Goal: Task Accomplishment & Management: Use online tool/utility

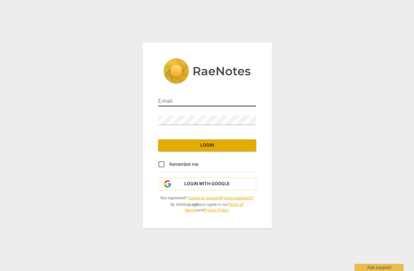
click at [173, 103] on input "email" at bounding box center [207, 101] width 98 height 9
click at [182, 101] on input "email" at bounding box center [207, 101] width 98 height 9
type input "[EMAIL_ADDRESS][DOMAIN_NAME]"
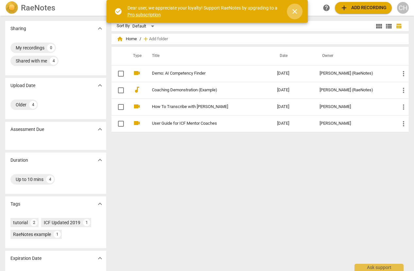
click at [294, 12] on span "close" at bounding box center [295, 12] width 8 height 8
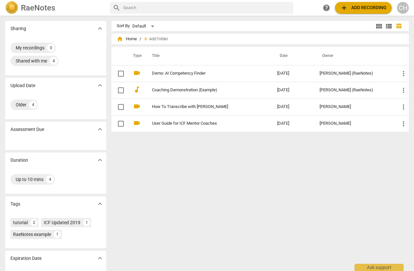
drag, startPoint x: 240, startPoint y: 154, endPoint x: 243, endPoint y: 150, distance: 4.9
click at [243, 150] on div "Sort By Default view_module view_list table_chart home Home / add Add folder Ty…" at bounding box center [263, 143] width 303 height 245
click at [376, 5] on span "add Add recording" at bounding box center [363, 8] width 46 height 8
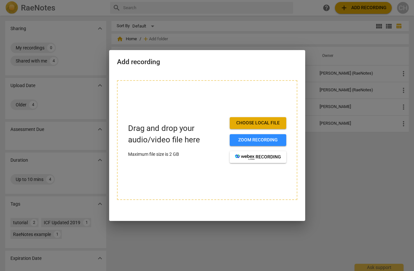
click at [257, 123] on span "Choose local file" at bounding box center [258, 123] width 46 height 7
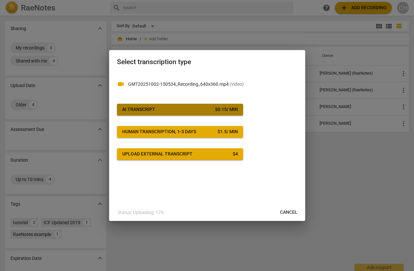
click at [186, 109] on span "AI Transcript $ 0.15 / min" at bounding box center [180, 109] width 116 height 7
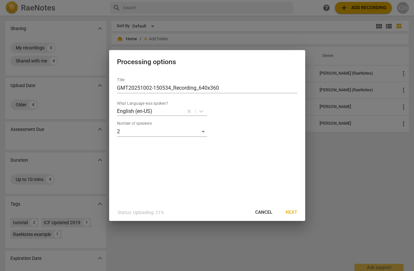
click at [289, 211] on span "Next" at bounding box center [292, 212] width 12 height 7
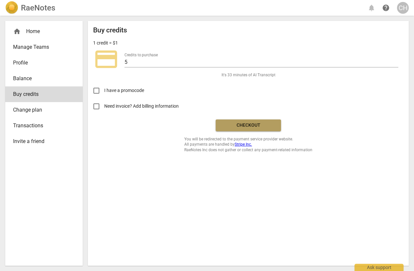
click at [238, 124] on span "Checkout" at bounding box center [248, 125] width 55 height 7
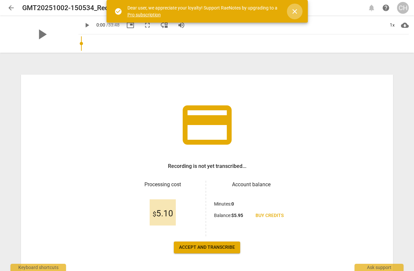
click at [296, 11] on span "close" at bounding box center [295, 12] width 8 height 8
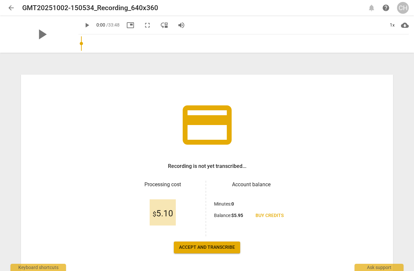
click at [224, 249] on span "Accept and transcribe" at bounding box center [207, 247] width 56 height 7
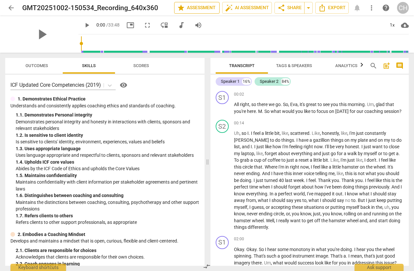
click at [201, 6] on span "star Assessment" at bounding box center [197, 8] width 40 height 8
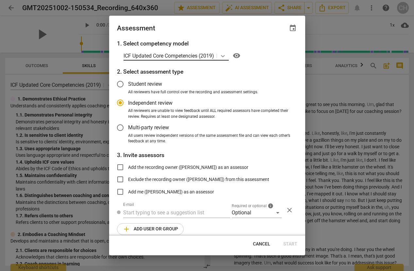
click at [224, 56] on icon at bounding box center [223, 56] width 4 height 2
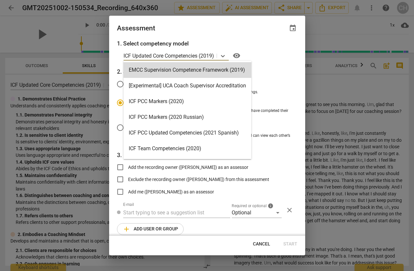
click at [232, 32] on div "Assessment event" at bounding box center [207, 28] width 181 height 9
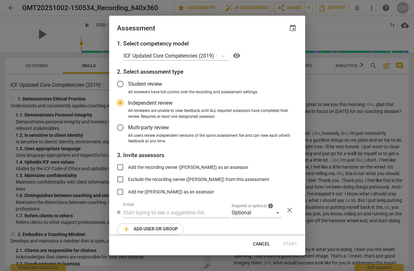
click at [267, 243] on span "Cancel" at bounding box center [261, 244] width 17 height 7
radio input "false"
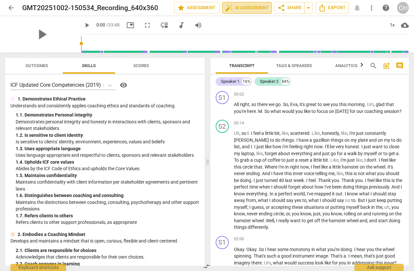
click at [253, 8] on span "auto_fix_high AI Assessment" at bounding box center [247, 8] width 44 height 8
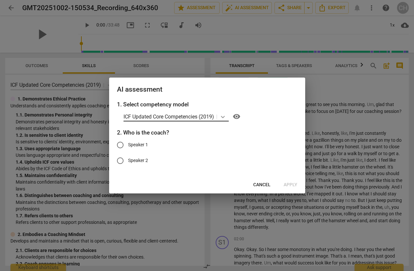
click at [225, 117] on icon at bounding box center [223, 116] width 7 height 7
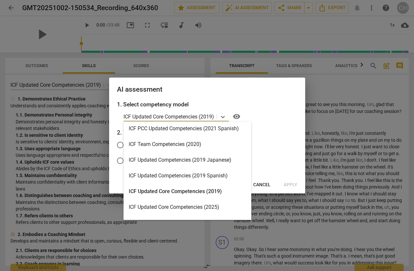
scroll to position [58, 0]
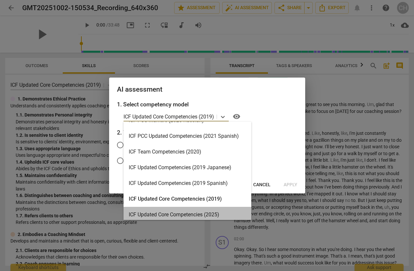
click at [210, 217] on div "ICF Updated Core Competencies (2025)" at bounding box center [188, 215] width 128 height 16
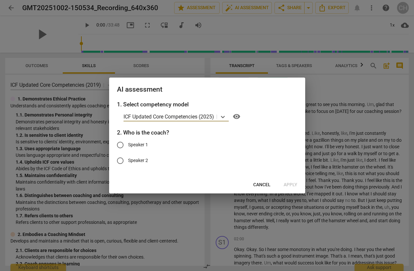
click at [118, 144] on input "Speaker 1" at bounding box center [121, 145] width 16 height 16
radio input "true"
click at [291, 185] on span "Apply" at bounding box center [291, 185] width 14 height 7
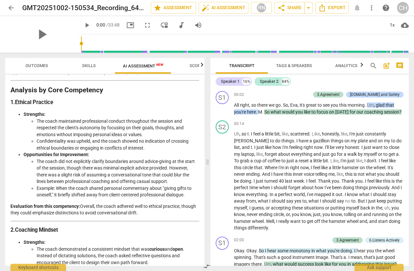
scroll to position [0, 0]
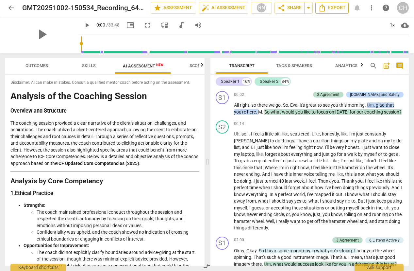
click at [337, 7] on span "Export" at bounding box center [332, 8] width 27 height 8
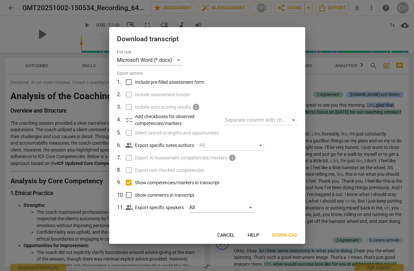
click at [130, 79] on input "Include pre-filled assessment form" at bounding box center [129, 82] width 12 height 12
checkbox input "true"
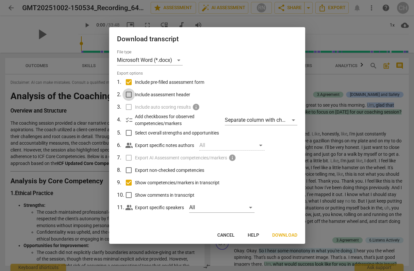
click at [129, 94] on input "Include assessment header" at bounding box center [129, 94] width 12 height 12
checkbox input "true"
click at [296, 236] on span "Download" at bounding box center [284, 235] width 25 height 7
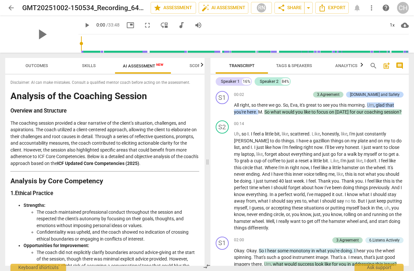
click at [87, 112] on h3 "Overview and Structure" at bounding box center [104, 111] width 189 height 7
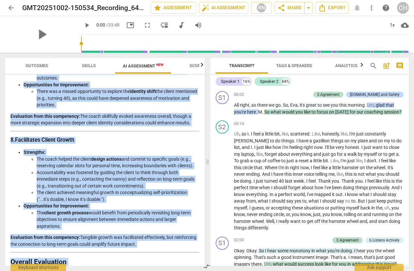
scroll to position [1159, 0]
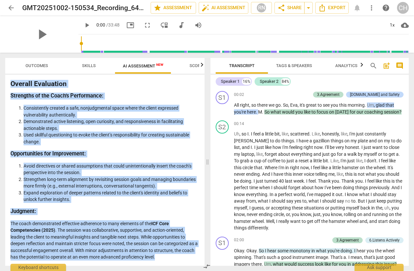
drag, startPoint x: 12, startPoint y: 98, endPoint x: 182, endPoint y: 258, distance: 234.2
copy div "Analysis of the Coaching Session Overview and Structure The coaching session pr…"
